Goal: Task Accomplishment & Management: Use online tool/utility

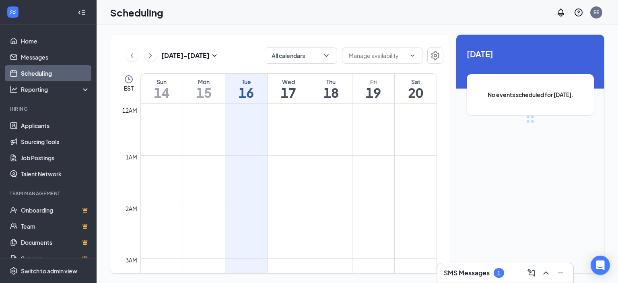
scroll to position [396, 0]
click at [481, 271] on h3 "SMS Messages" at bounding box center [467, 272] width 46 height 9
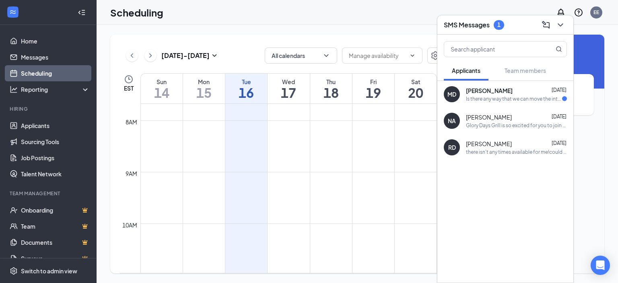
click at [512, 93] on div "[PERSON_NAME] [DATE]" at bounding box center [516, 91] width 101 height 8
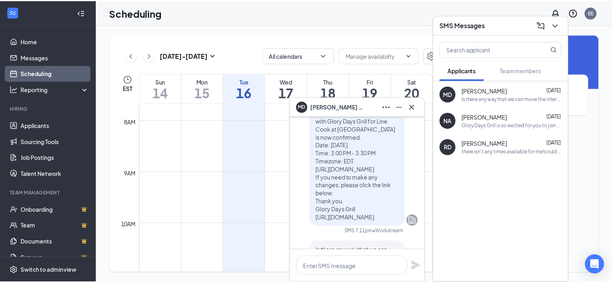
scroll to position [-40, 0]
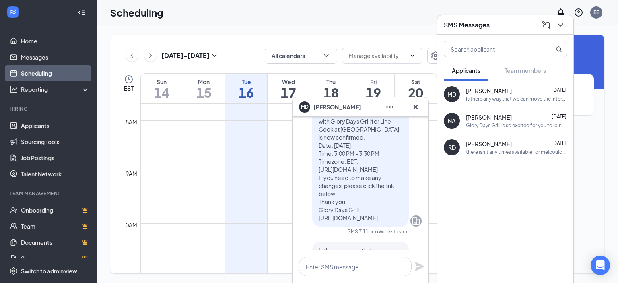
click at [344, 40] on div "[DATE] - [DATE] All calendars EST Sun 14 Mon 15 Tue 16 Wed 17 Thu 18 Fri 19 Sat…" at bounding box center [280, 154] width 340 height 239
click at [415, 110] on icon "Cross" at bounding box center [416, 107] width 10 height 10
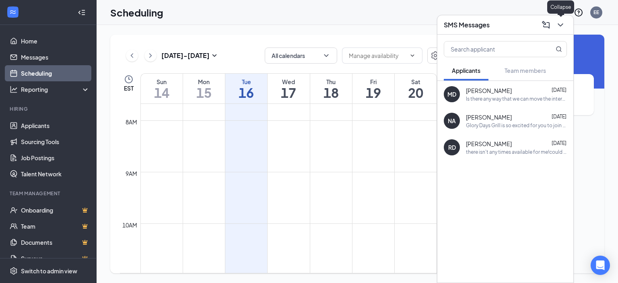
click at [558, 24] on icon "ChevronDown" at bounding box center [561, 25] width 10 height 10
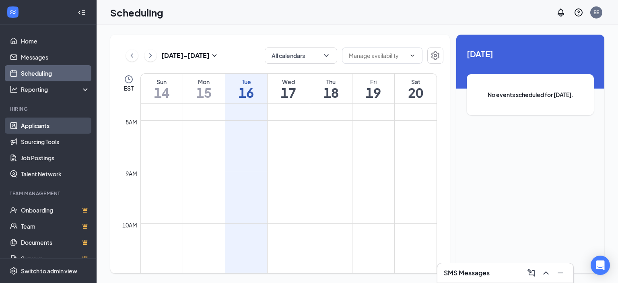
click at [40, 125] on link "Applicants" at bounding box center [55, 125] width 69 height 16
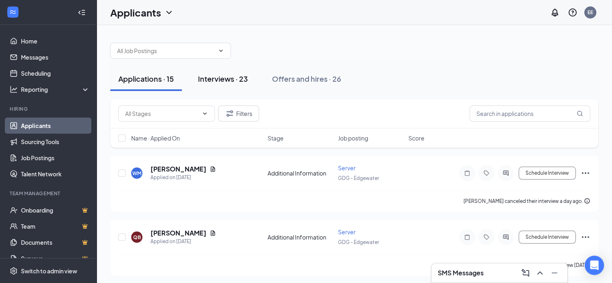
click at [239, 77] on div "Interviews · 23" at bounding box center [223, 79] width 50 height 10
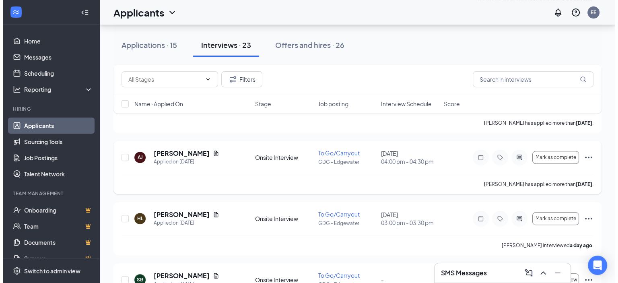
scroll to position [322, 0]
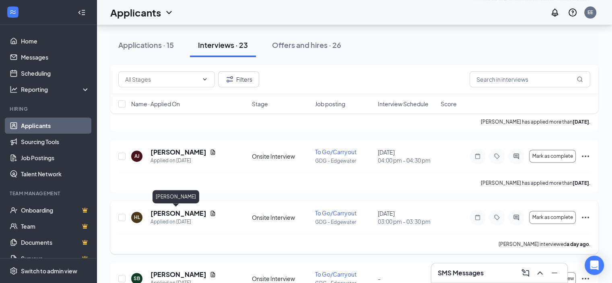
click at [176, 212] on h5 "[PERSON_NAME]" at bounding box center [178, 213] width 56 height 9
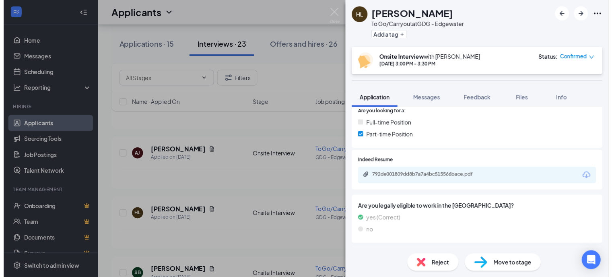
scroll to position [133, 0]
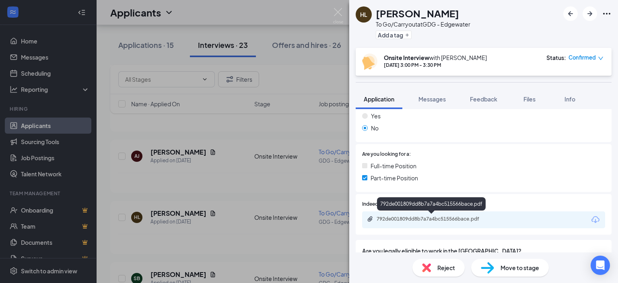
click at [448, 218] on div "792de001809dd8b7a7a4bc515566bace.pdf" at bounding box center [433, 219] width 113 height 6
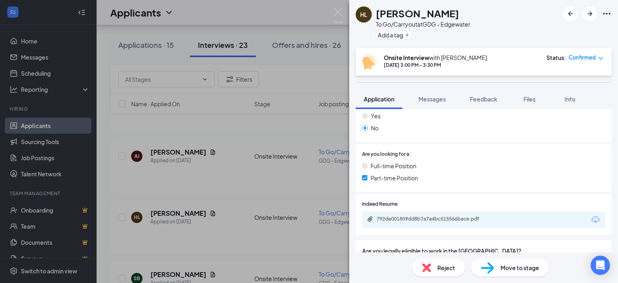
click at [283, 76] on div "HL [PERSON_NAME] To Go/Carryout at GDG - Edgewater Add a tag Onsite Interview w…" at bounding box center [309, 141] width 618 height 283
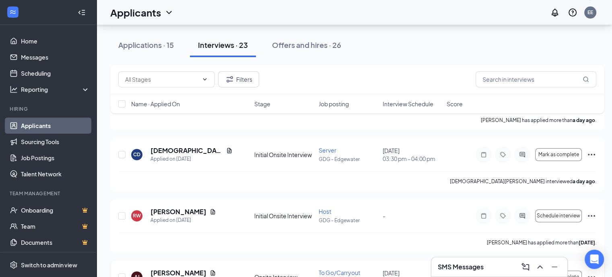
scroll to position [161, 0]
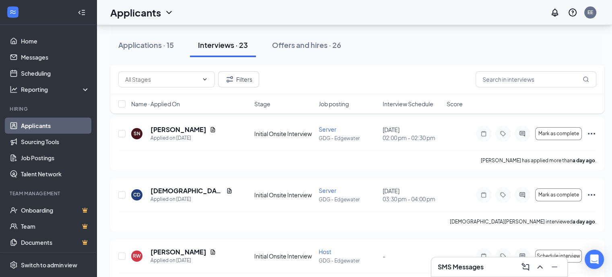
click at [385, 104] on span "Interview Schedule" at bounding box center [408, 104] width 51 height 8
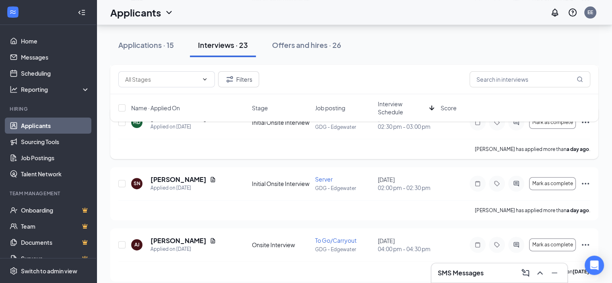
scroll to position [282, 0]
